Goal: Find specific page/section: Find specific page/section

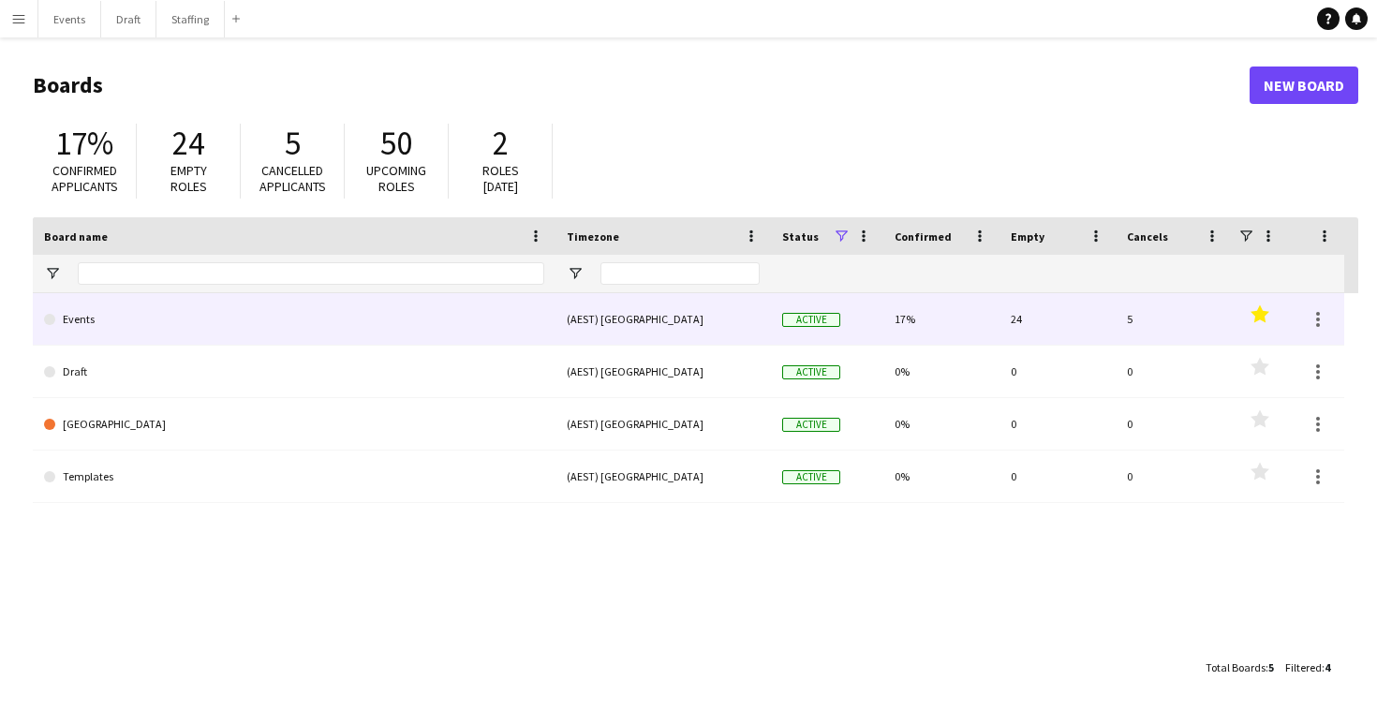
click at [521, 317] on link "Events" at bounding box center [294, 319] width 500 height 52
click at [459, 331] on link "Events" at bounding box center [294, 319] width 500 height 52
